Goal: Task Accomplishment & Management: Manage account settings

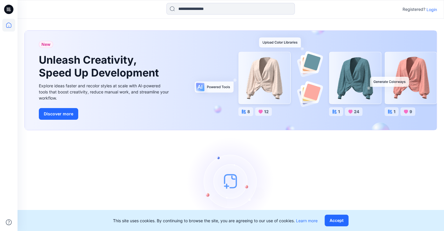
click at [432, 10] on p "Login" at bounding box center [431, 9] width 11 height 6
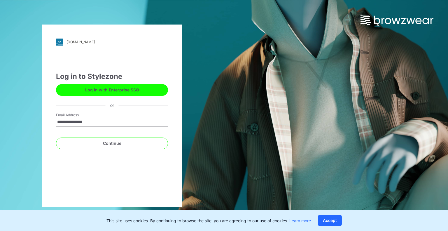
type input "**********"
click at [56, 137] on button "Continue" at bounding box center [112, 143] width 112 height 12
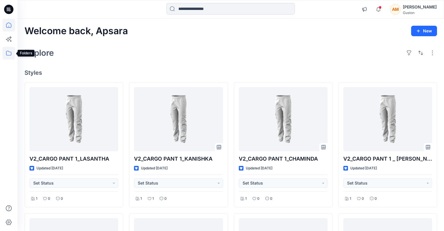
click at [9, 52] on icon at bounding box center [8, 53] width 5 height 5
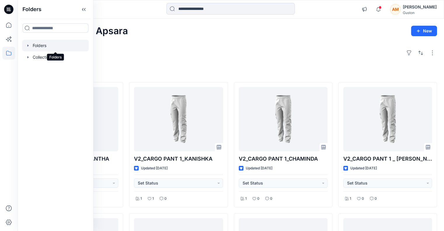
click at [46, 45] on div at bounding box center [55, 46] width 67 height 12
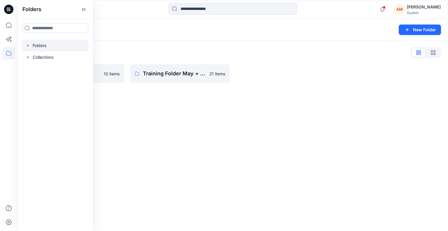
click at [122, 10] on div at bounding box center [72, 9] width 108 height 13
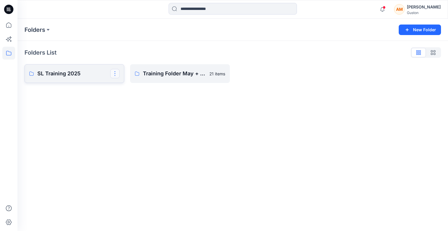
click at [116, 73] on button "button" at bounding box center [114, 73] width 9 height 9
click at [82, 72] on p "SL Training 2025" at bounding box center [73, 73] width 73 height 8
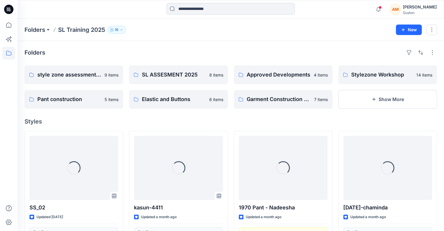
click at [122, 29] on icon "button" at bounding box center [121, 29] width 1 height 1
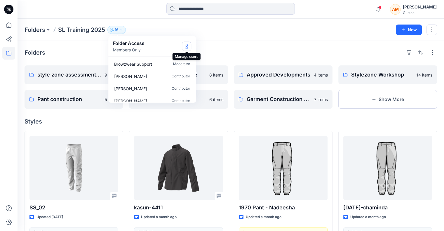
click at [185, 47] on icon "Manage Users" at bounding box center [186, 47] width 3 height 2
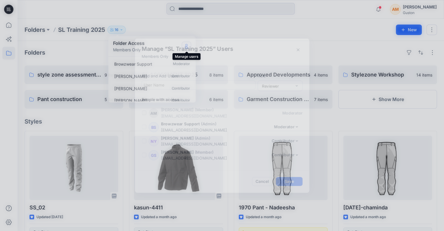
scroll to position [173, 0]
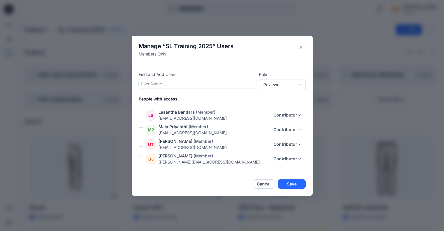
click at [156, 83] on div at bounding box center [198, 83] width 114 height 7
type input "*"
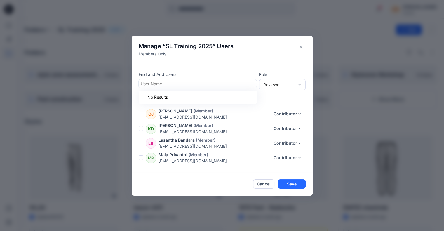
scroll to position [144, 0]
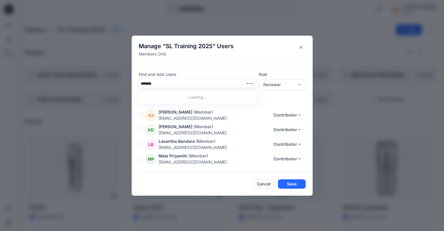
type input "********"
drag, startPoint x: 162, startPoint y: 84, endPoint x: 129, endPoint y: 85, distance: 33.0
click at [129, 85] on div "Manage “ SL Training 2025 ” Users Members Only Find and Add Users Use Up and Do…" at bounding box center [222, 115] width 444 height 231
click at [266, 184] on button "Cancel" at bounding box center [263, 183] width 21 height 9
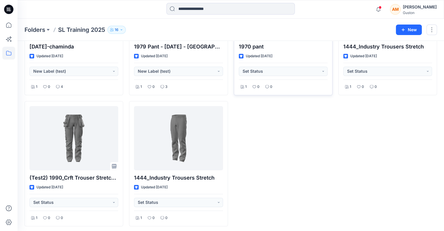
scroll to position [293, 0]
